Goal: Obtain resource: Download file/media

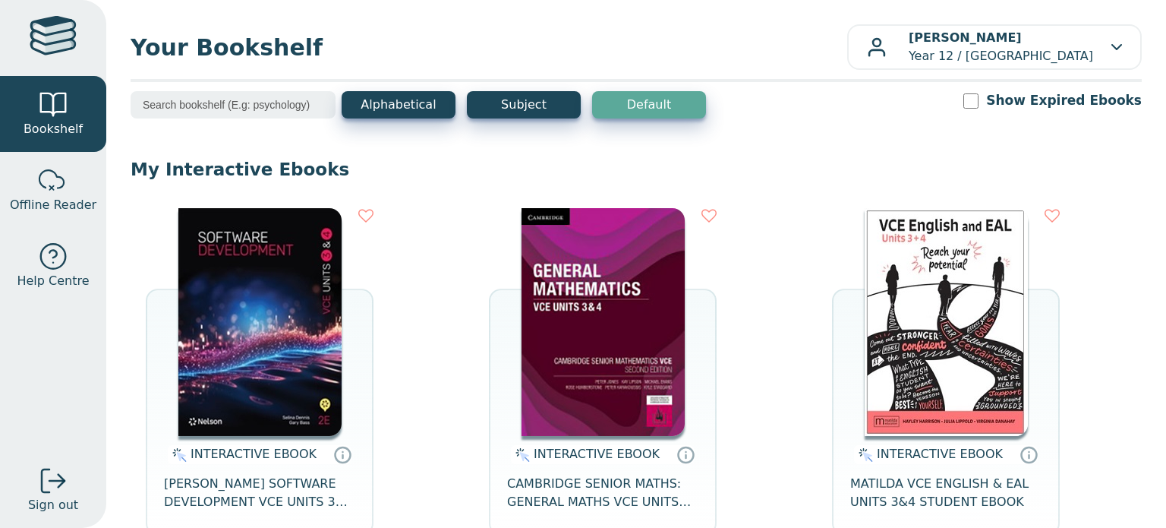
click at [247, 304] on img at bounding box center [259, 322] width 163 height 228
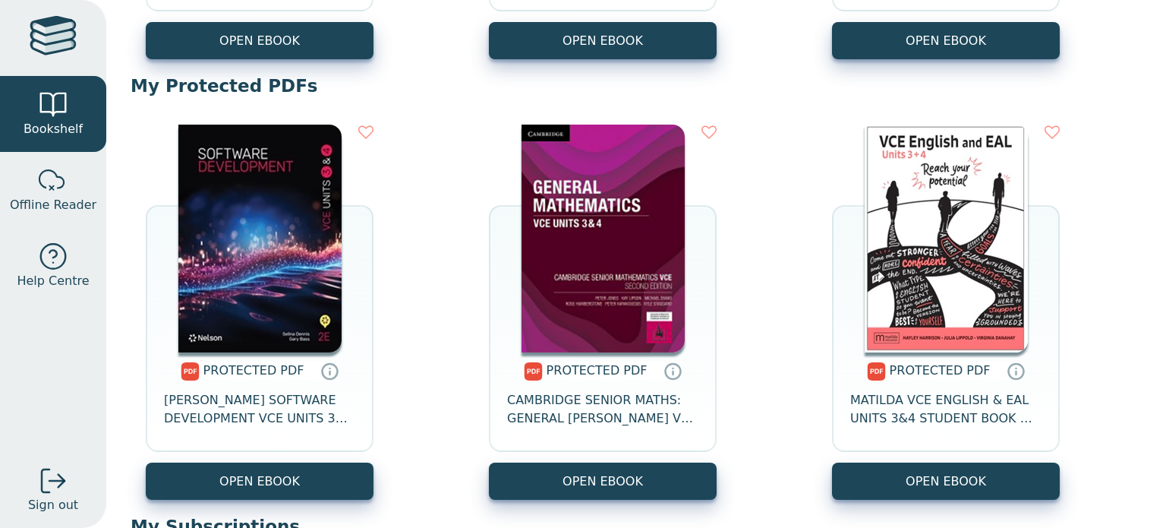
scroll to position [561, 0]
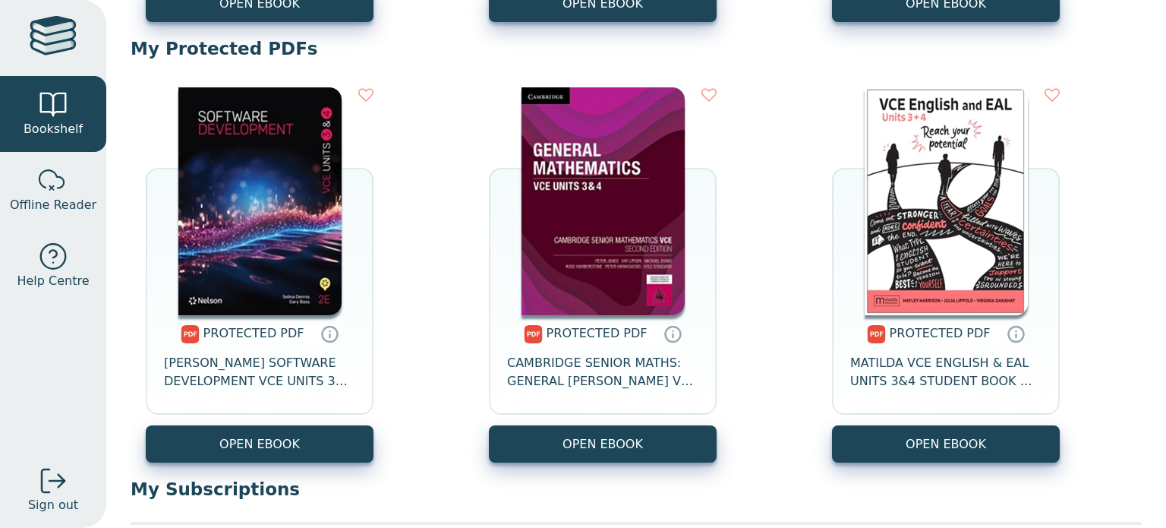
click at [305, 286] on img at bounding box center [259, 201] width 163 height 228
